Goal: Information Seeking & Learning: Learn about a topic

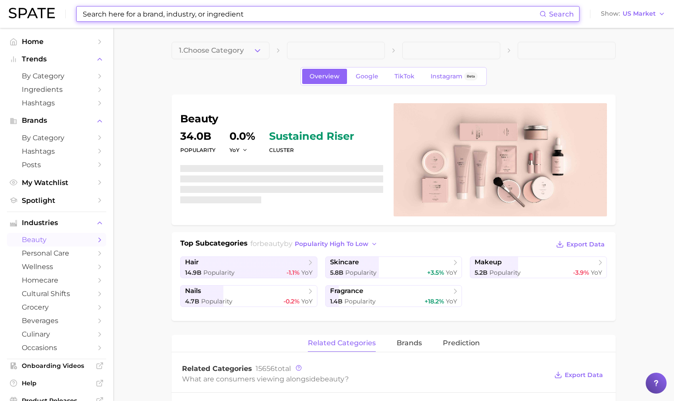
click at [280, 16] on input at bounding box center [310, 14] width 457 height 15
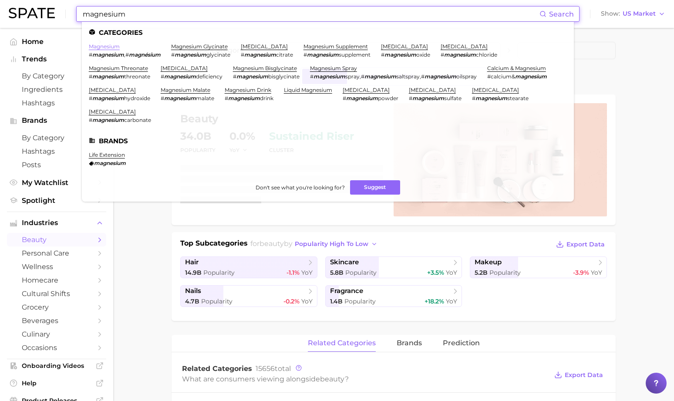
type input "magnesium"
click at [114, 44] on link "magnesium" at bounding box center [104, 46] width 31 height 7
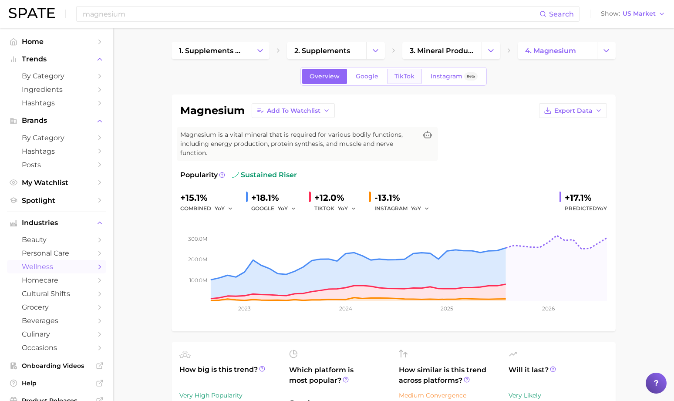
click at [389, 74] on link "TikTok" at bounding box center [404, 76] width 35 height 15
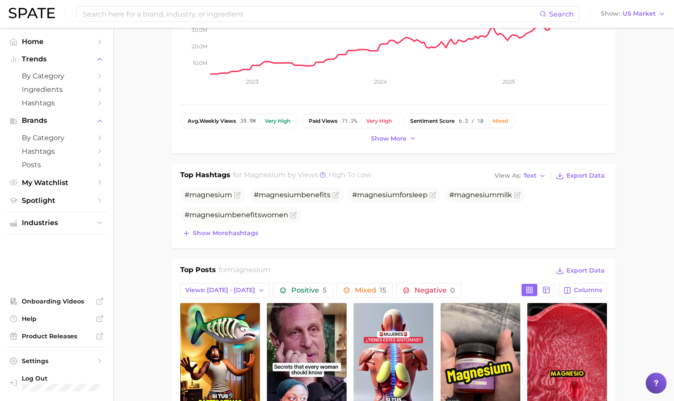
click at [399, 129] on div "avg. weekly views 39.9m Very high paid views 71.2% Very high sentiment score 6.…" at bounding box center [393, 129] width 426 height 31
click at [479, 122] on span "6.3 / 10" at bounding box center [471, 121] width 24 height 6
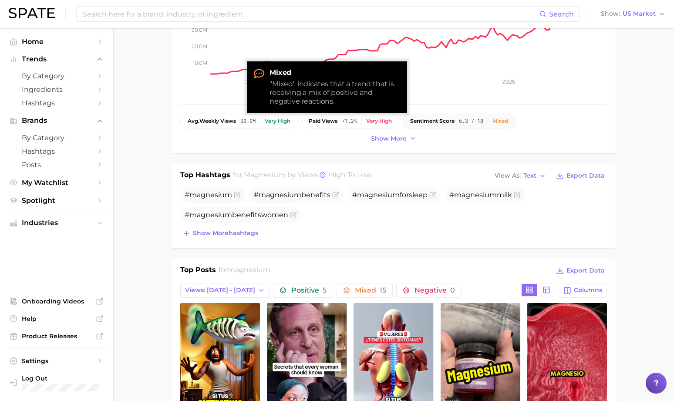
click at [508, 118] on div "Mixed" at bounding box center [500, 121] width 16 height 6
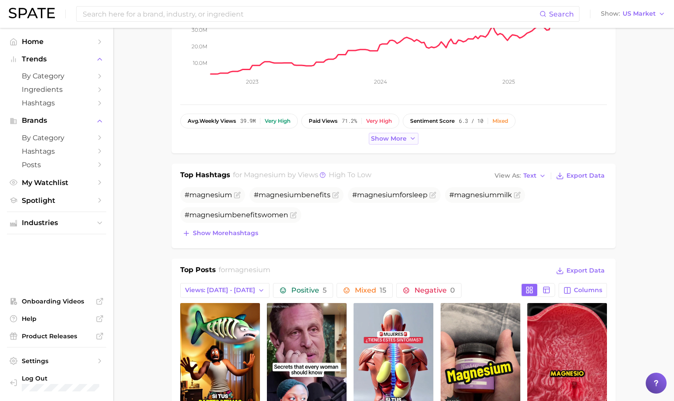
click at [390, 143] on button "Show more" at bounding box center [394, 139] width 50 height 12
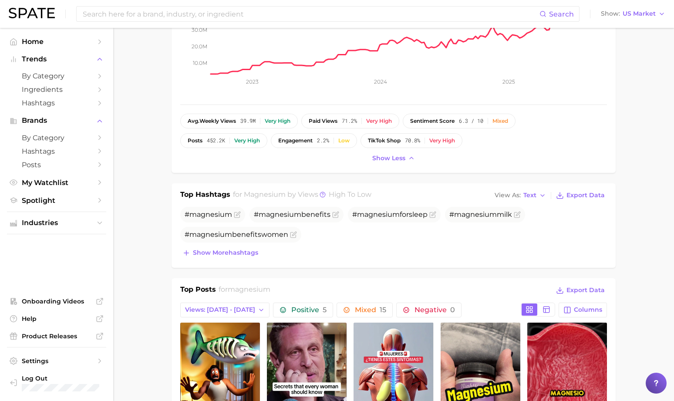
click at [480, 112] on div "magnesium Add to Watchlist Export Data Magnesium is a vital mineral that is req…" at bounding box center [393, 21] width 426 height 285
click at [480, 119] on span "6.3 / 10" at bounding box center [471, 121] width 24 height 6
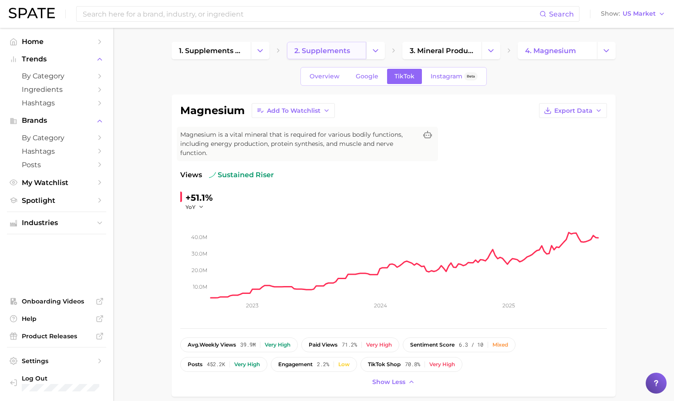
click at [344, 53] on span "2. supplements" at bounding box center [322, 51] width 56 height 8
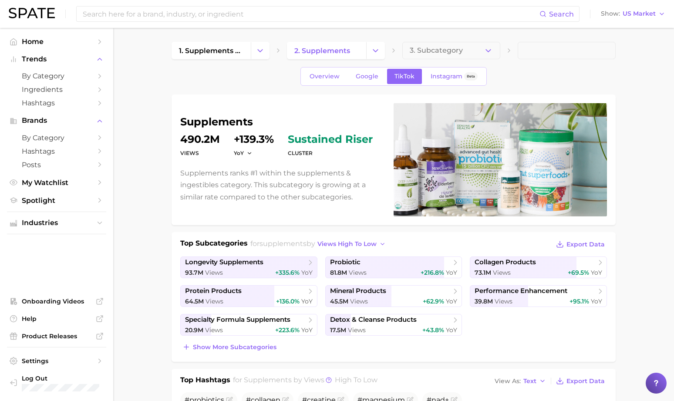
scroll to position [0, 0]
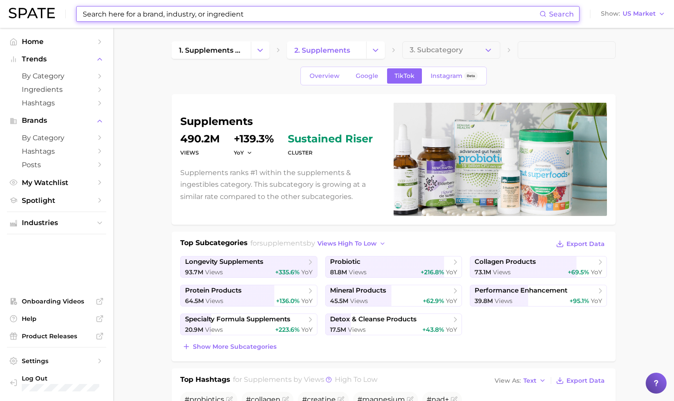
click at [234, 16] on input at bounding box center [310, 14] width 457 height 15
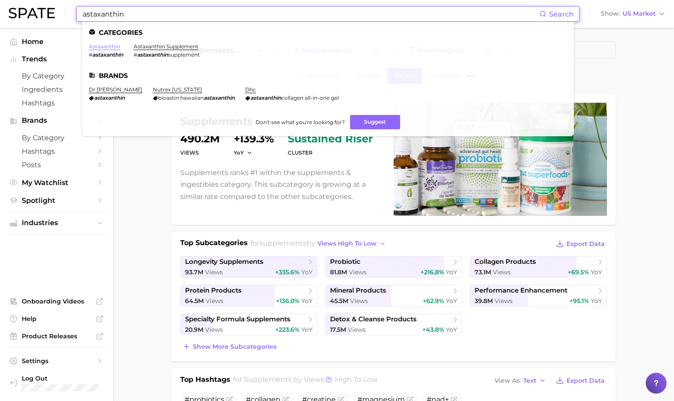
type input "astaxanthin"
click at [113, 49] on link "astaxanthin" at bounding box center [104, 46] width 31 height 7
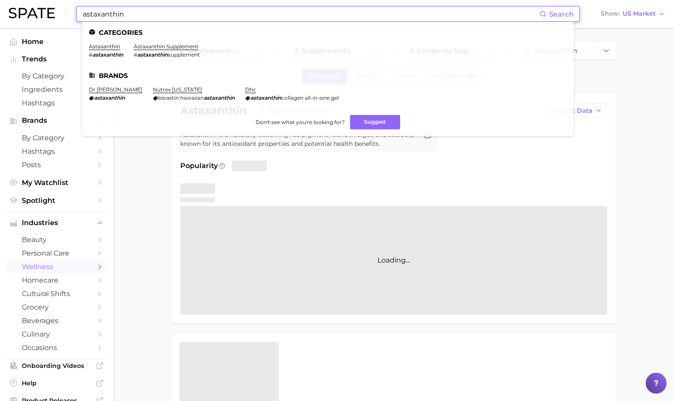
click at [221, 12] on input "astaxanthin" at bounding box center [310, 14] width 457 height 15
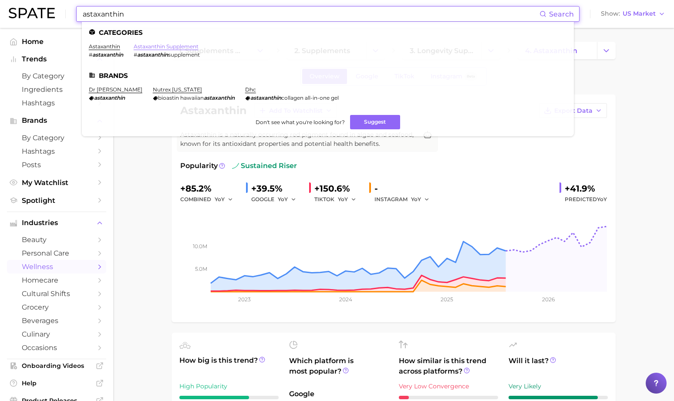
click at [178, 45] on link "astaxanthin supplement" at bounding box center [166, 46] width 65 height 7
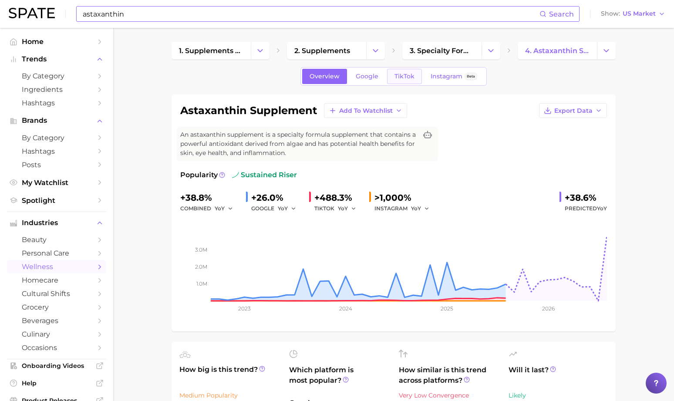
click at [400, 73] on span "TikTok" at bounding box center [404, 76] width 20 height 7
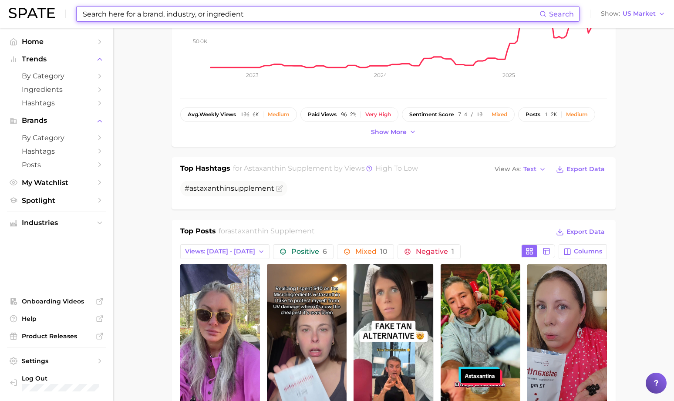
scroll to position [228, 0]
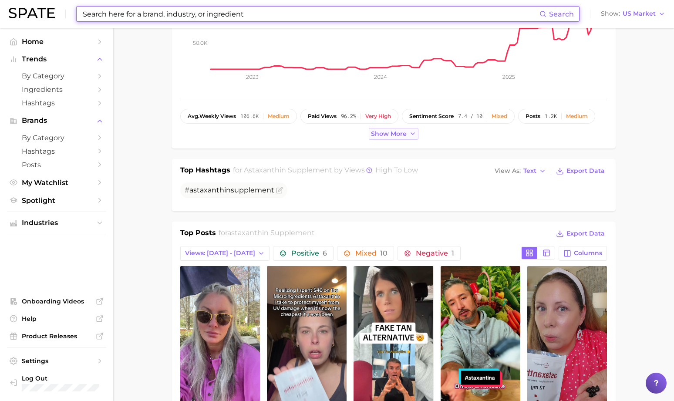
click at [386, 131] on span "Show more" at bounding box center [389, 133] width 36 height 7
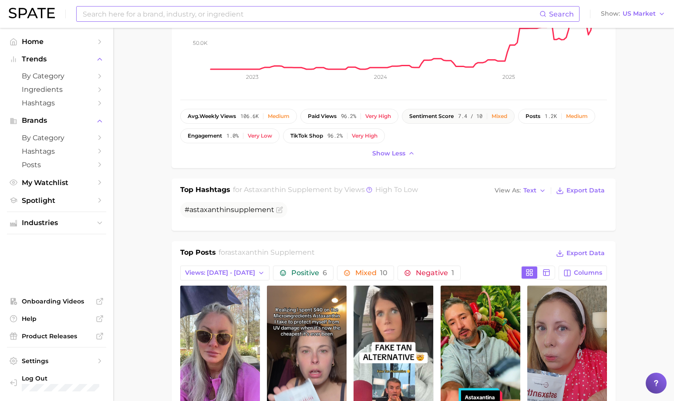
click at [506, 117] on div "Mixed" at bounding box center [499, 116] width 16 height 6
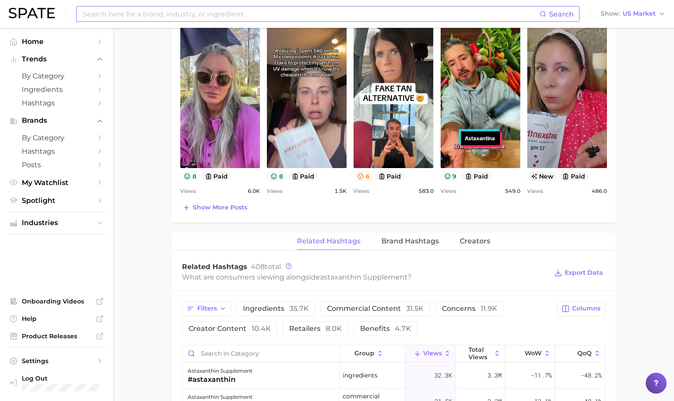
scroll to position [481, 0]
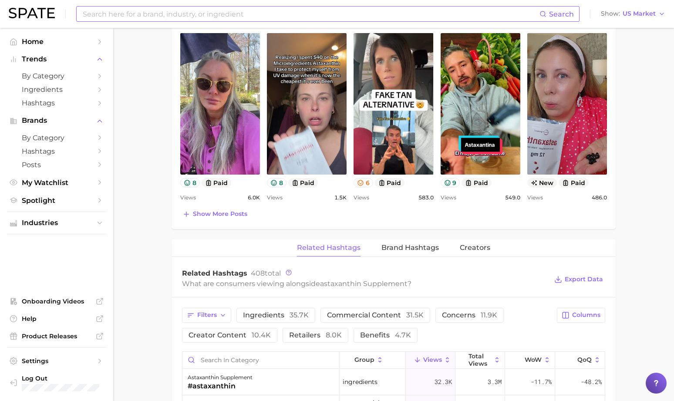
click at [220, 201] on div "Top Posts for astaxanthin supplement Export Data Views: [DATE] - [DATE] Positiv…" at bounding box center [393, 107] width 426 height 225
click at [232, 210] on span "Show more posts" at bounding box center [220, 213] width 54 height 7
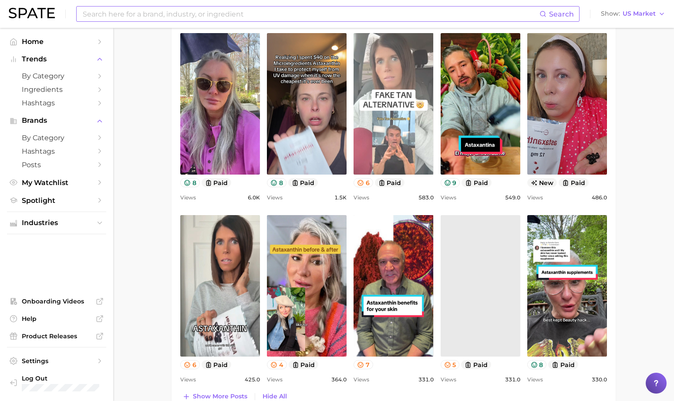
scroll to position [0, 0]
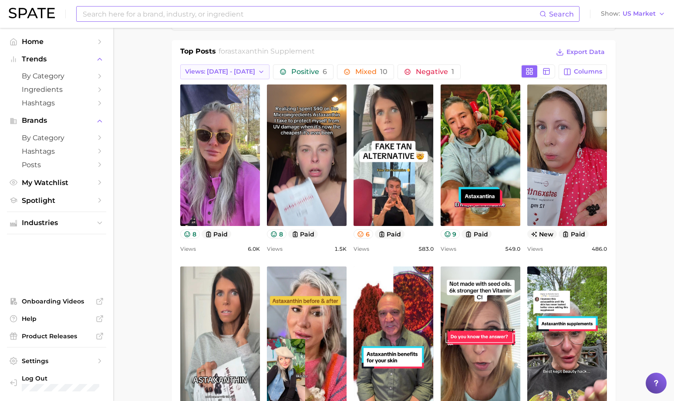
click at [227, 69] on span "Views: [DATE] - [DATE]" at bounding box center [220, 71] width 70 height 7
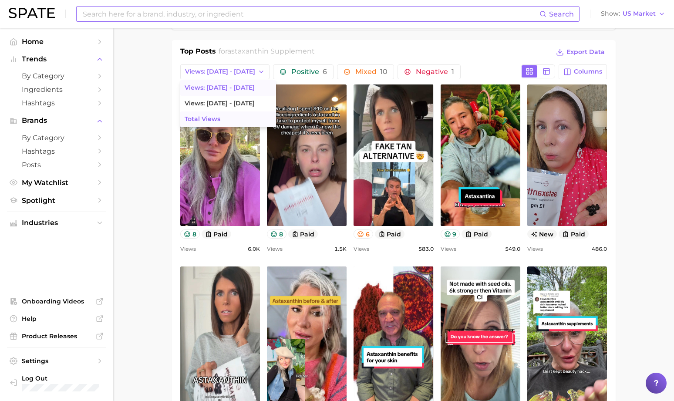
click at [225, 111] on button "Total Views" at bounding box center [228, 119] width 96 height 16
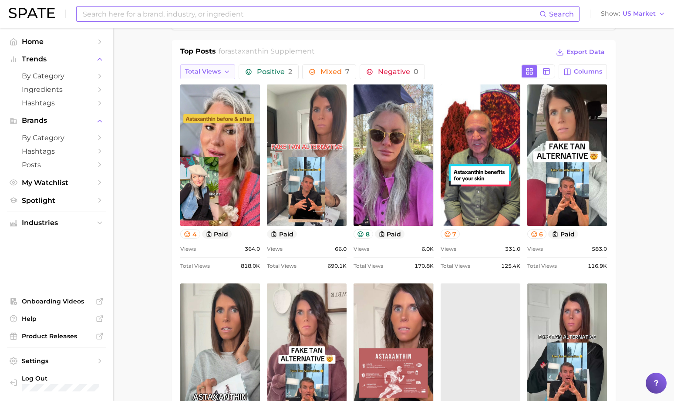
click at [219, 73] on span "Total Views" at bounding box center [203, 71] width 36 height 7
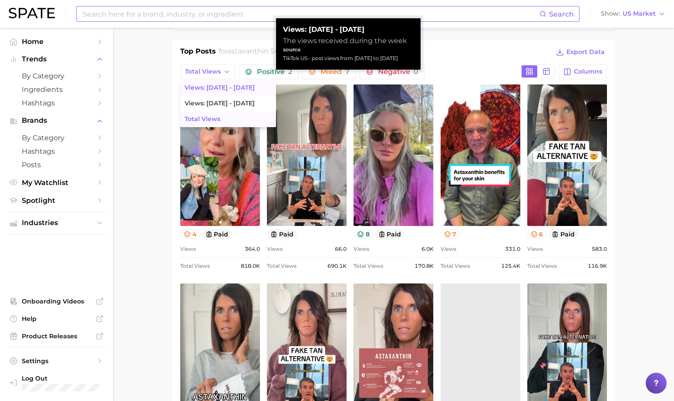
click at [231, 93] on button "Views: [DATE] - [DATE]" at bounding box center [228, 88] width 96 height 16
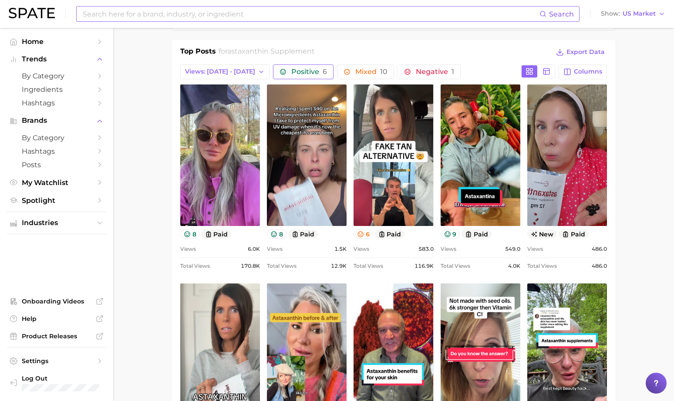
click at [291, 74] on button "Positive 6" at bounding box center [303, 71] width 60 height 15
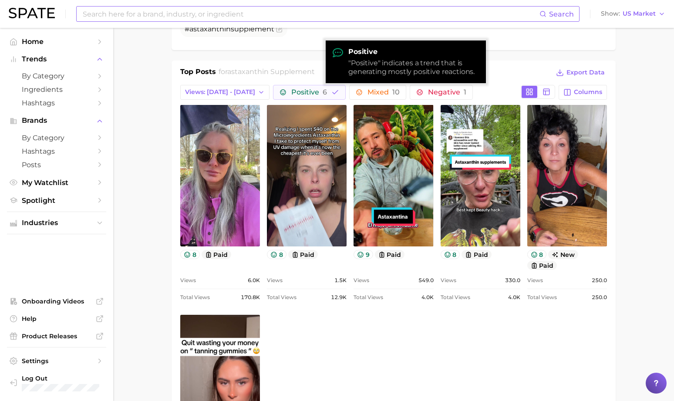
scroll to position [403, 0]
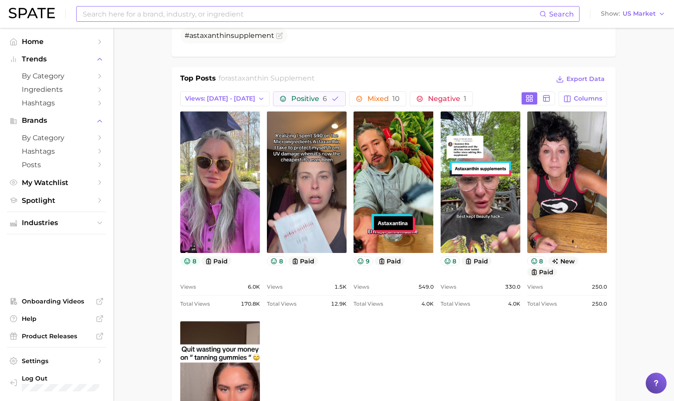
click at [188, 259] on icon at bounding box center [187, 261] width 7 height 7
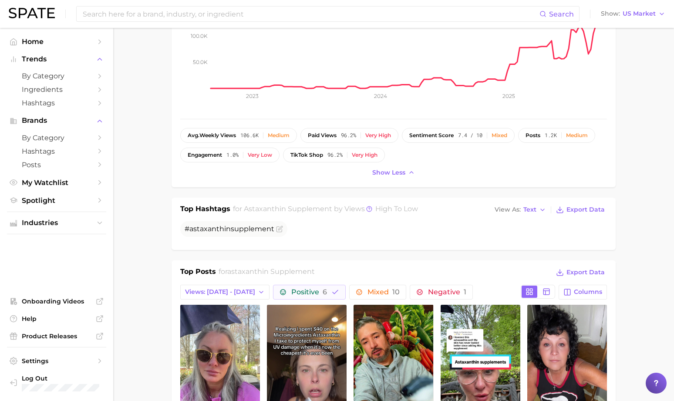
scroll to position [305, 0]
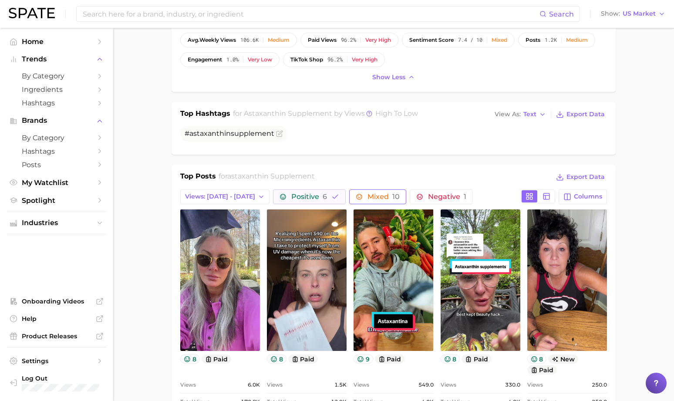
click at [367, 193] on span "Mixed 10" at bounding box center [383, 196] width 32 height 7
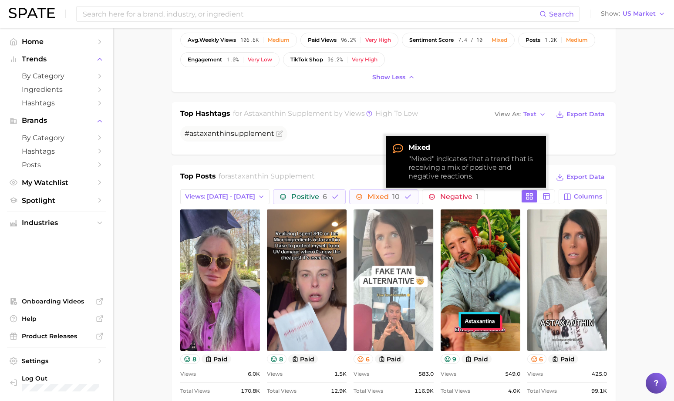
scroll to position [0, 0]
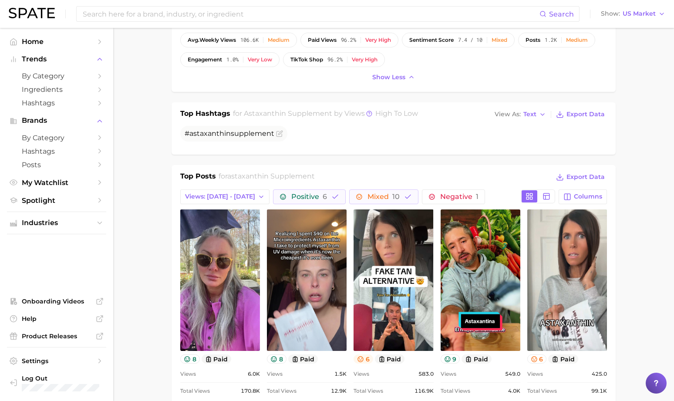
click at [359, 359] on icon at bounding box center [361, 359] width 6 height 6
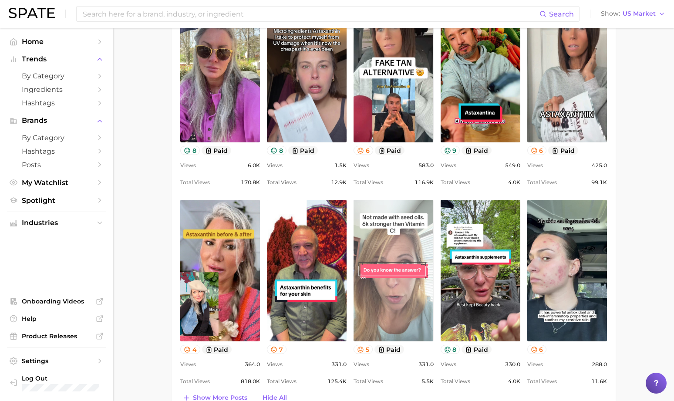
scroll to position [498, 0]
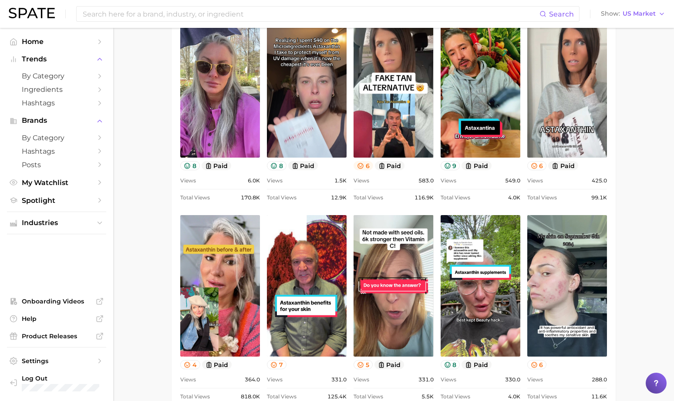
click at [362, 162] on icon at bounding box center [360, 165] width 7 height 7
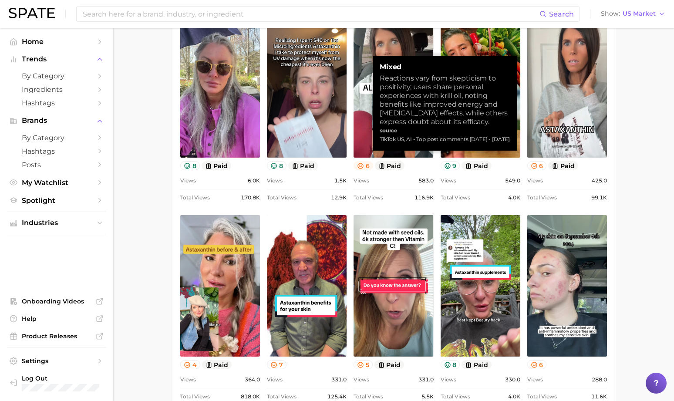
scroll to position [473, 0]
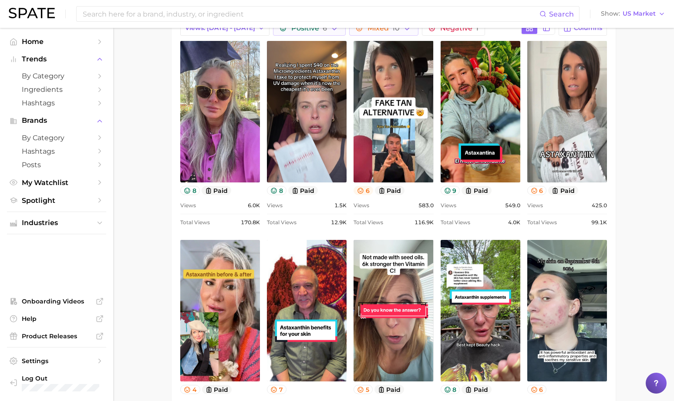
click at [362, 188] on icon at bounding box center [361, 191] width 6 height 6
